Goal: Obtain resource: Download file/media

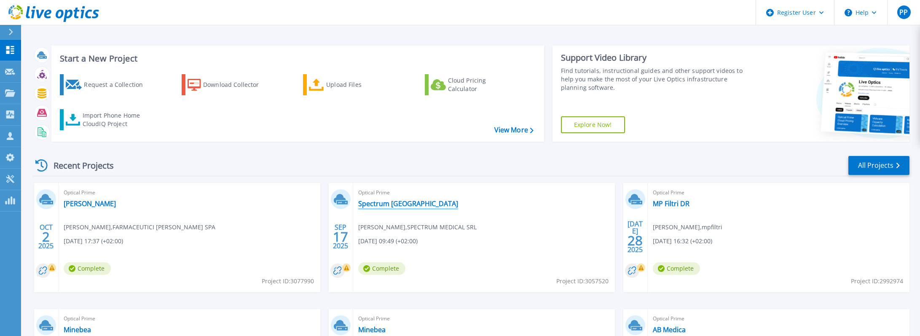
click at [371, 207] on link "Spectrum [GEOGRAPHIC_DATA]" at bounding box center [408, 203] width 100 height 8
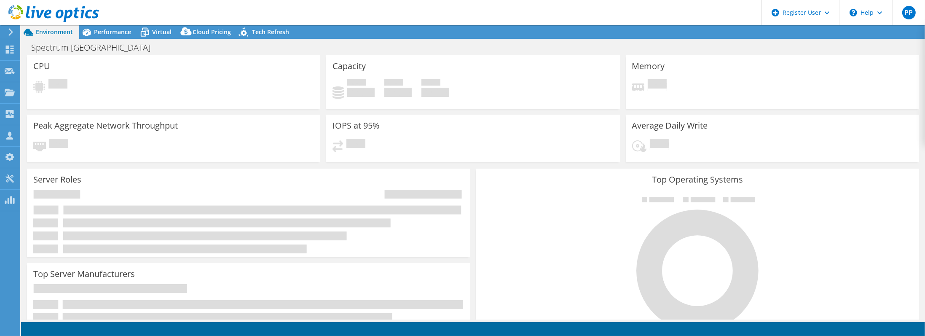
select select "USD"
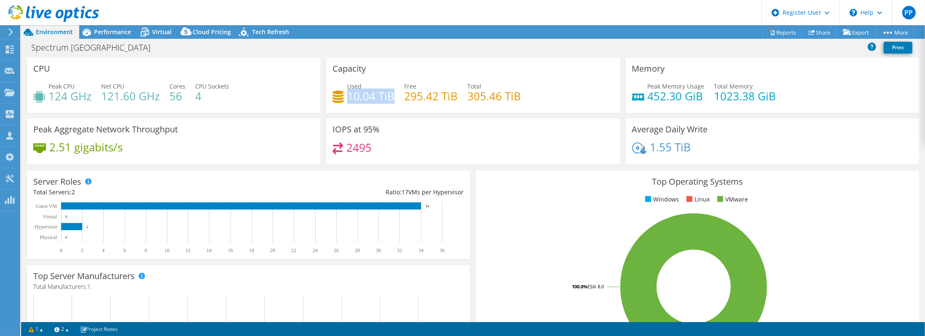
drag, startPoint x: 348, startPoint y: 96, endPoint x: 391, endPoint y: 100, distance: 43.2
click at [391, 100] on h4 "10.04 TiB" at bounding box center [370, 95] width 47 height 9
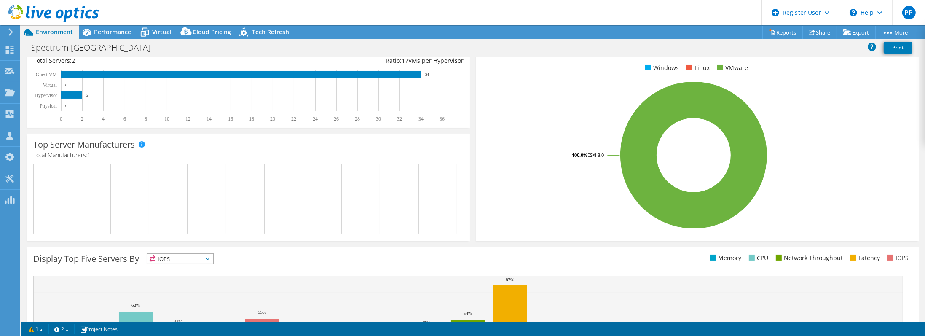
scroll to position [135, 0]
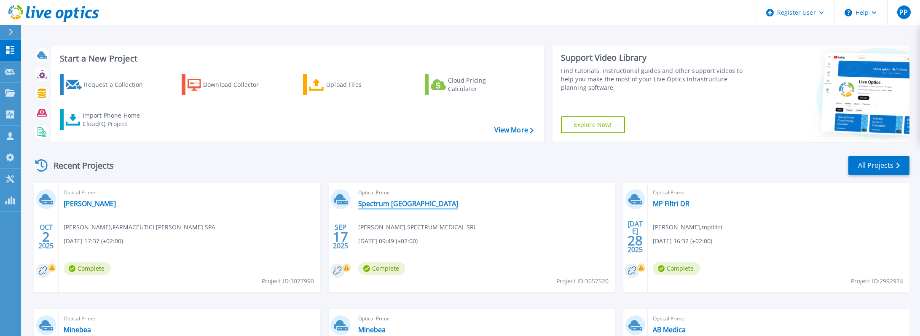
click at [372, 204] on link "Spectrum [GEOGRAPHIC_DATA]" at bounding box center [408, 203] width 100 height 8
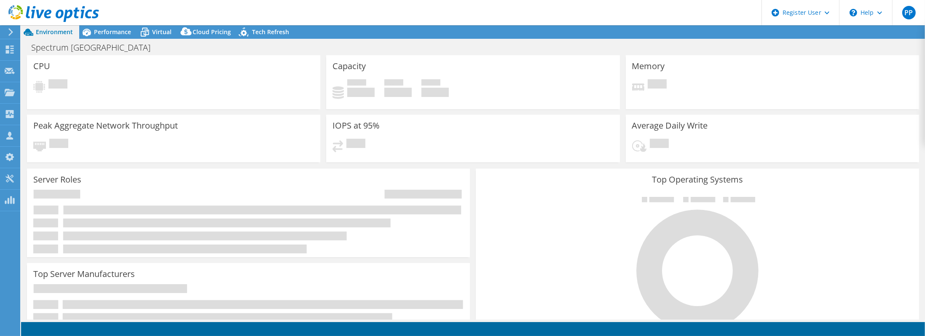
select select "USD"
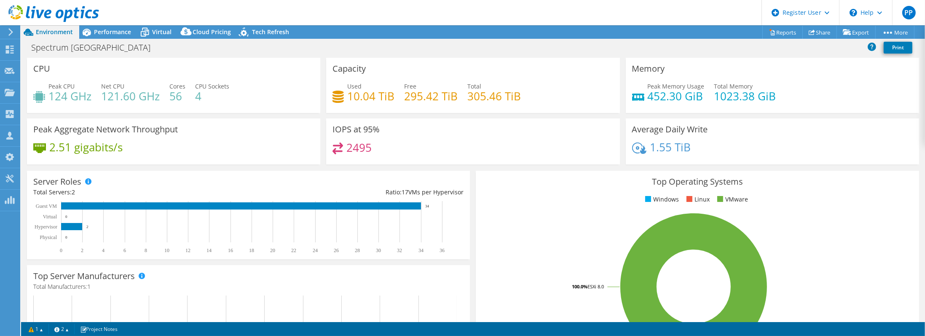
scroll to position [67, 0]
click at [165, 35] on span "Virtual" at bounding box center [161, 32] width 19 height 8
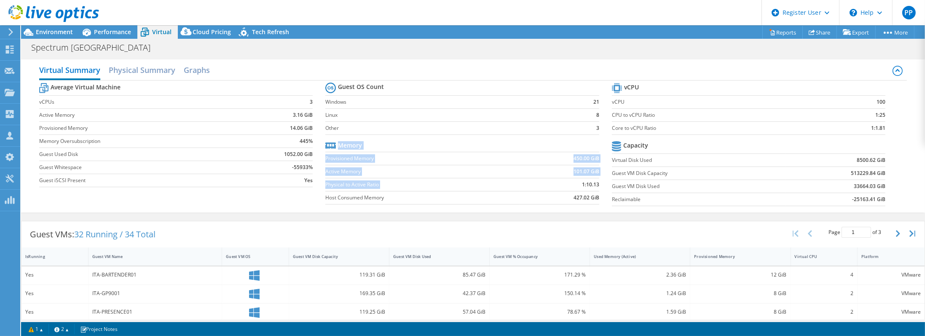
drag, startPoint x: 569, startPoint y: 183, endPoint x: 599, endPoint y: 188, distance: 30.3
click at [599, 188] on section "Guest OS Count Windows 21 Linux 8 Other 3 Memory Provisioned Memory 450.00 GiB …" at bounding box center [468, 145] width 287 height 128
drag, startPoint x: 599, startPoint y: 188, endPoint x: 586, endPoint y: 218, distance: 32.4
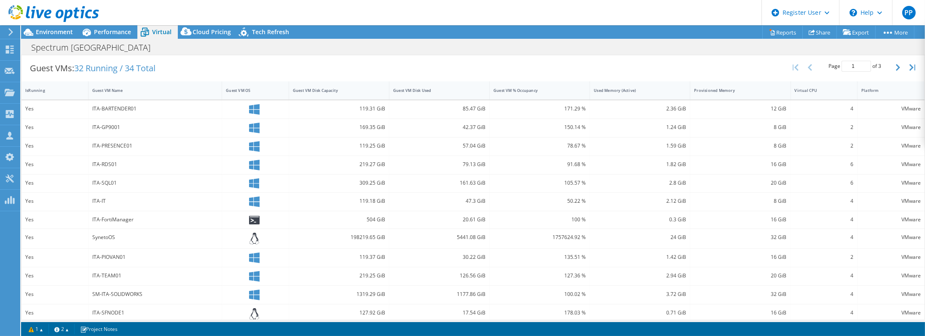
scroll to position [169, 0]
click at [362, 88] on div "Guest VM Disk Capacity" at bounding box center [334, 87] width 90 height 13
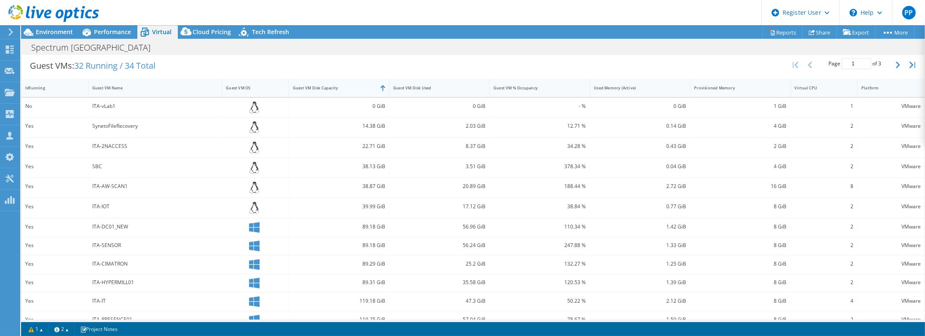
click at [362, 88] on div "Guest VM Disk Capacity" at bounding box center [334, 87] width 90 height 13
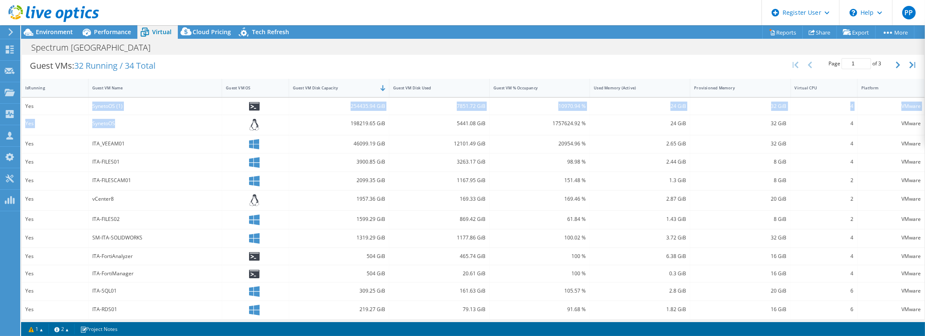
drag, startPoint x: 114, startPoint y: 120, endPoint x: 70, endPoint y: 105, distance: 47.2
click at [70, 105] on div "Yes SynetoOS (1) 254435.94 GiB 7851.72 GiB 10970.94 % 24 GiB 32 GiB 4 VMware Ye…" at bounding box center [472, 236] width 903 height 277
drag, startPoint x: 70, startPoint y: 105, endPoint x: 239, endPoint y: 120, distance: 169.7
click at [239, 120] on div at bounding box center [255, 125] width 59 height 12
drag, startPoint x: 393, startPoint y: 122, endPoint x: 325, endPoint y: 102, distance: 71.4
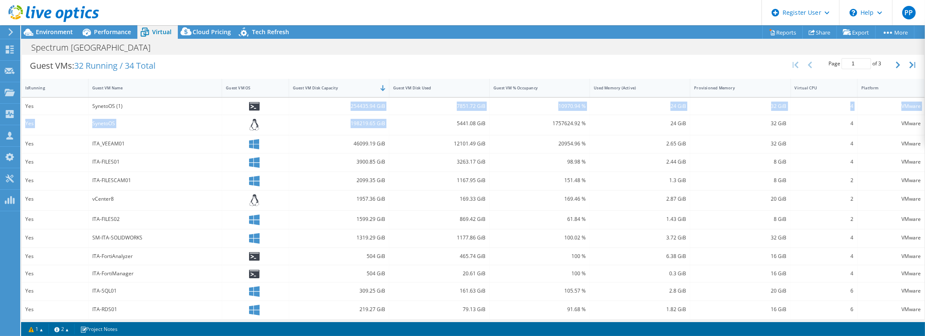
click at [325, 102] on div "Yes SynetoOS (1) 254435.94 GiB 7851.72 GiB 10970.94 % 24 GiB 32 GiB 4 VMware Ye…" at bounding box center [472, 236] width 903 height 277
drag, startPoint x: 325, startPoint y: 102, endPoint x: 448, endPoint y: 119, distance: 124.2
click at [448, 119] on div "5441.08 GiB" at bounding box center [439, 123] width 92 height 9
click at [414, 121] on div "5441.08 GiB" at bounding box center [439, 123] width 92 height 9
drag, startPoint x: 388, startPoint y: 123, endPoint x: 341, endPoint y: 106, distance: 50.5
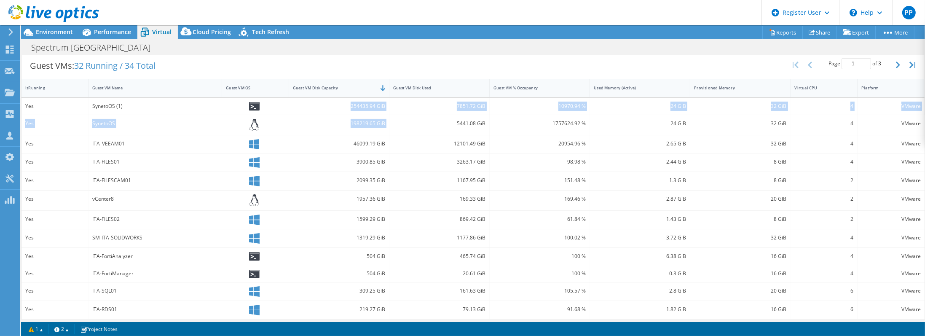
click at [341, 106] on div "Yes SynetoOS (1) 254435.94 GiB 7851.72 GiB 10970.94 % 24 GiB 32 GiB 4 VMware Ye…" at bounding box center [472, 236] width 903 height 277
drag, startPoint x: 341, startPoint y: 106, endPoint x: 357, endPoint y: 128, distance: 27.3
click at [357, 128] on div "198219.65 GiB" at bounding box center [339, 125] width 100 height 20
click at [252, 139] on icon at bounding box center [254, 144] width 11 height 11
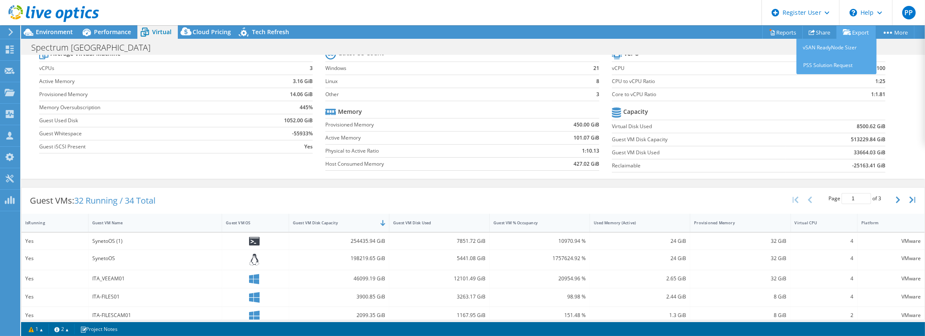
scroll to position [34, 0]
click at [855, 31] on link "Export" at bounding box center [856, 32] width 39 height 13
click at [819, 34] on link "Share" at bounding box center [819, 32] width 35 height 13
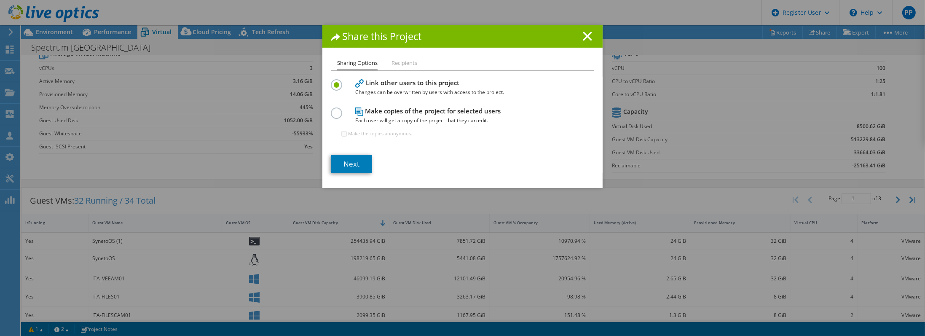
click at [392, 66] on li "Recipients" at bounding box center [405, 63] width 26 height 11
click at [399, 63] on li "Recipients" at bounding box center [405, 63] width 26 height 11
click at [583, 34] on line at bounding box center [587, 36] width 8 height 8
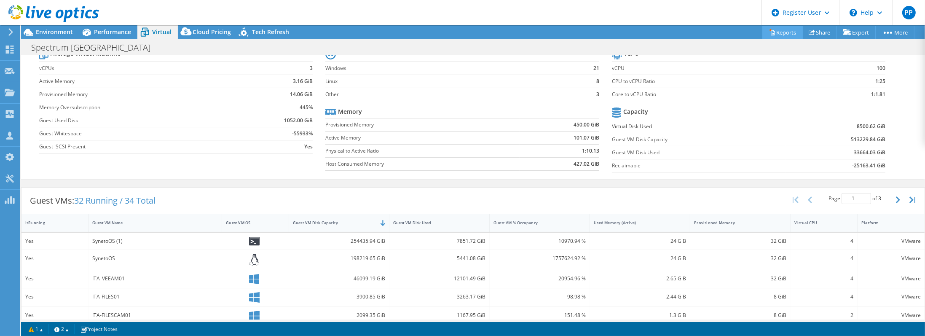
click at [784, 33] on link "Reports" at bounding box center [782, 32] width 40 height 13
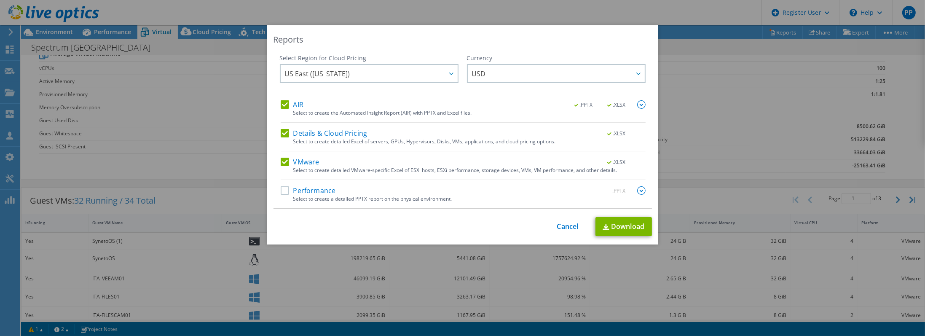
click at [287, 131] on label "Details & Cloud Pricing" at bounding box center [324, 133] width 87 height 8
click at [0, 0] on input "Details & Cloud Pricing" at bounding box center [0, 0] width 0 height 0
click at [287, 109] on div "AIR .PPTX .XLSX" at bounding box center [463, 105] width 365 height 10
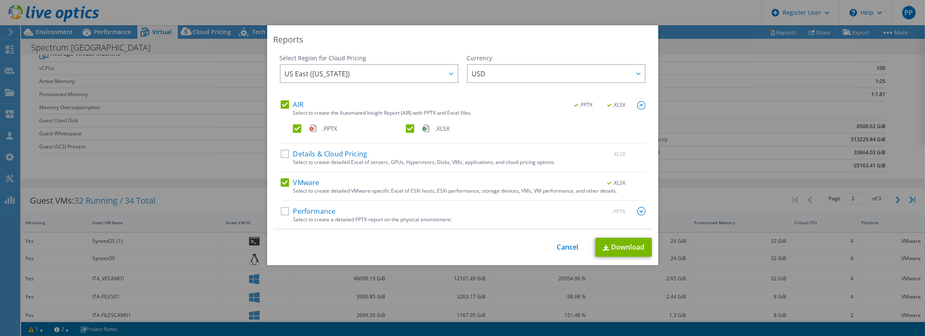
click at [288, 102] on label "AIR" at bounding box center [292, 104] width 23 height 8
click at [0, 0] on input "AIR" at bounding box center [0, 0] width 0 height 0
click at [623, 242] on link "Download" at bounding box center [624, 247] width 56 height 19
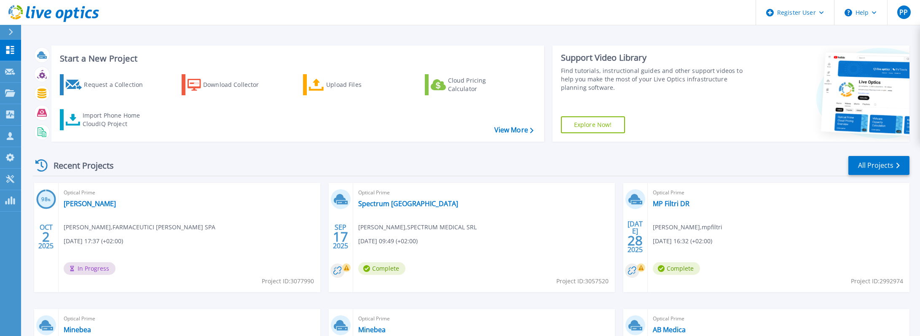
click at [688, 17] on header "Register User Help PP Dell User [PERSON_NAME] [EMAIL_ADDRESS][DOMAIN_NAME] Dell…" at bounding box center [460, 12] width 920 height 25
click at [506, 17] on header "Register User Help PP Dell User [PERSON_NAME] [EMAIL_ADDRESS][DOMAIN_NAME] Dell…" at bounding box center [460, 12] width 920 height 25
